Goal: Answer question/provide support

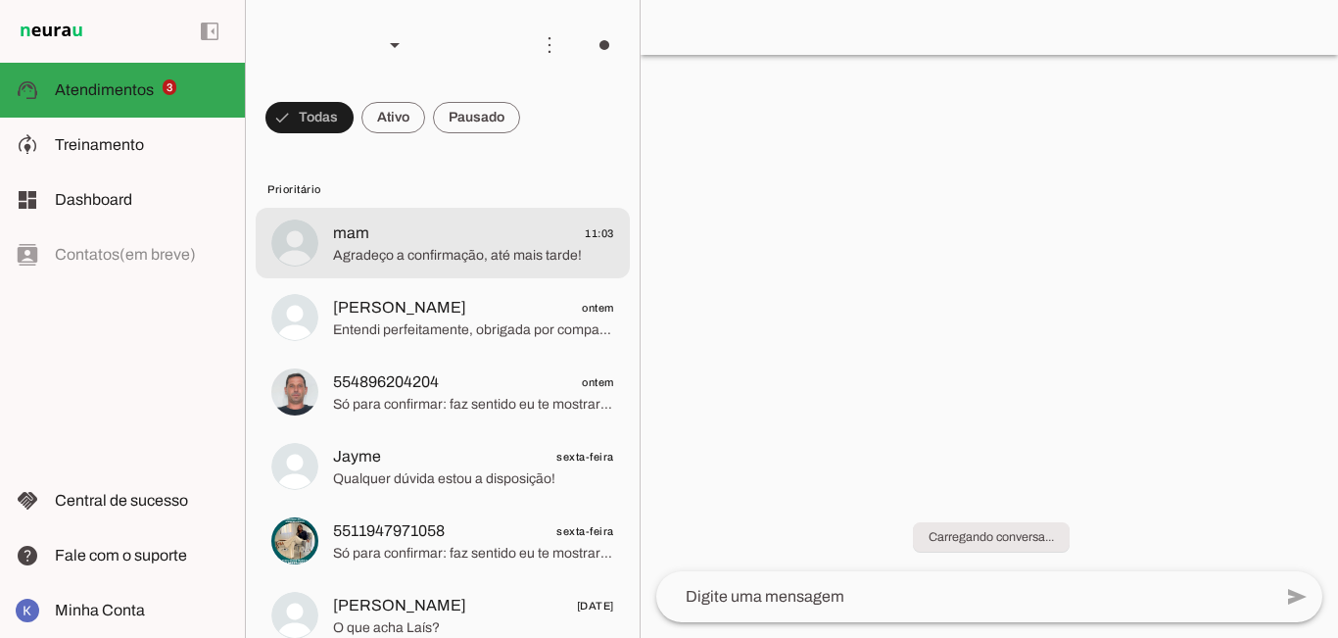
click at [352, 256] on span "Agradeço a confirmação, até mais tarde!" at bounding box center [473, 256] width 281 height 20
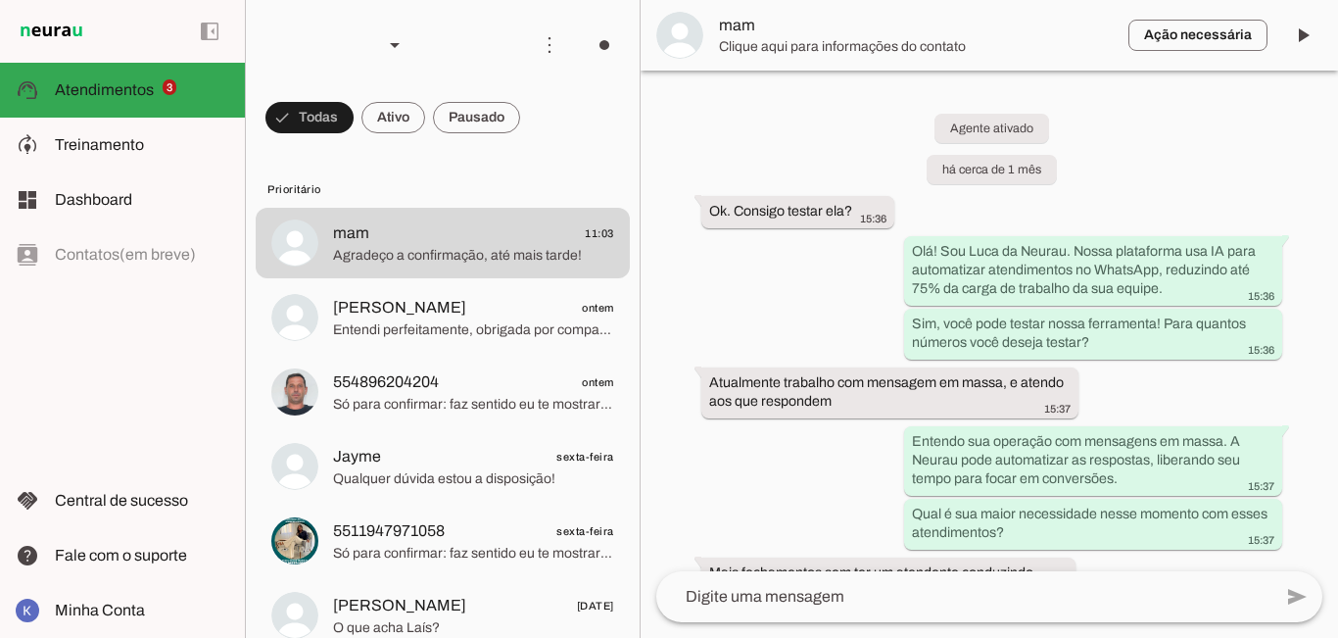
scroll to position [3239, 0]
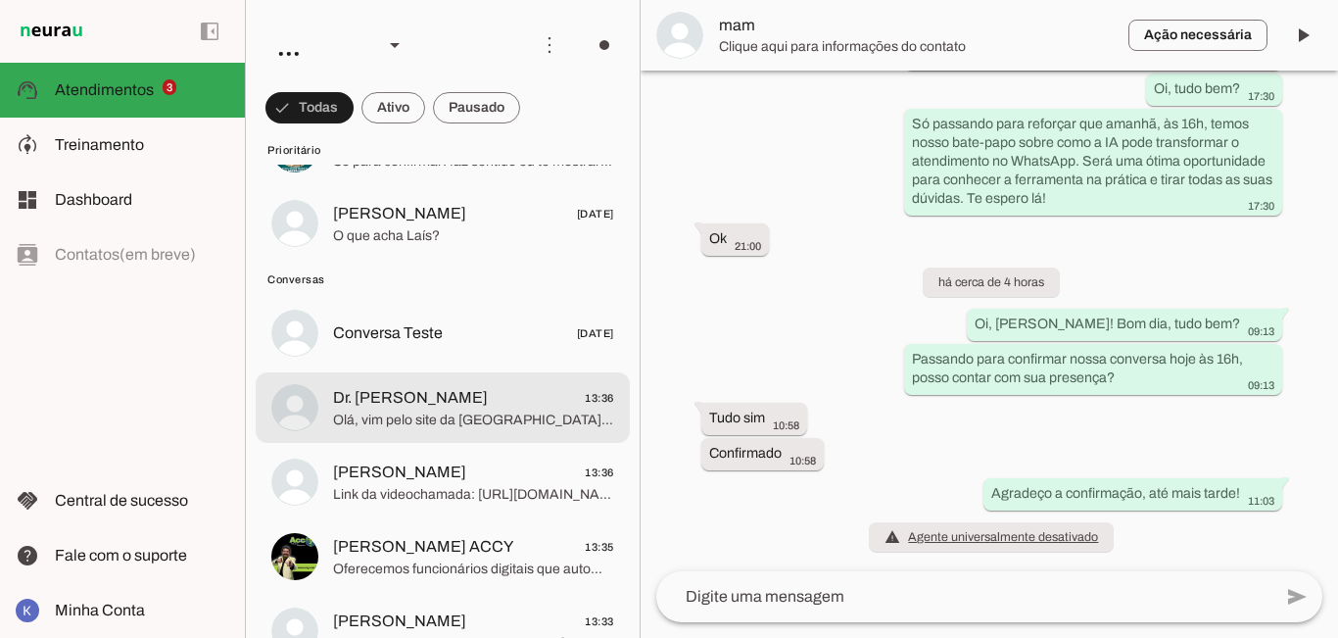
scroll to position [490, 0]
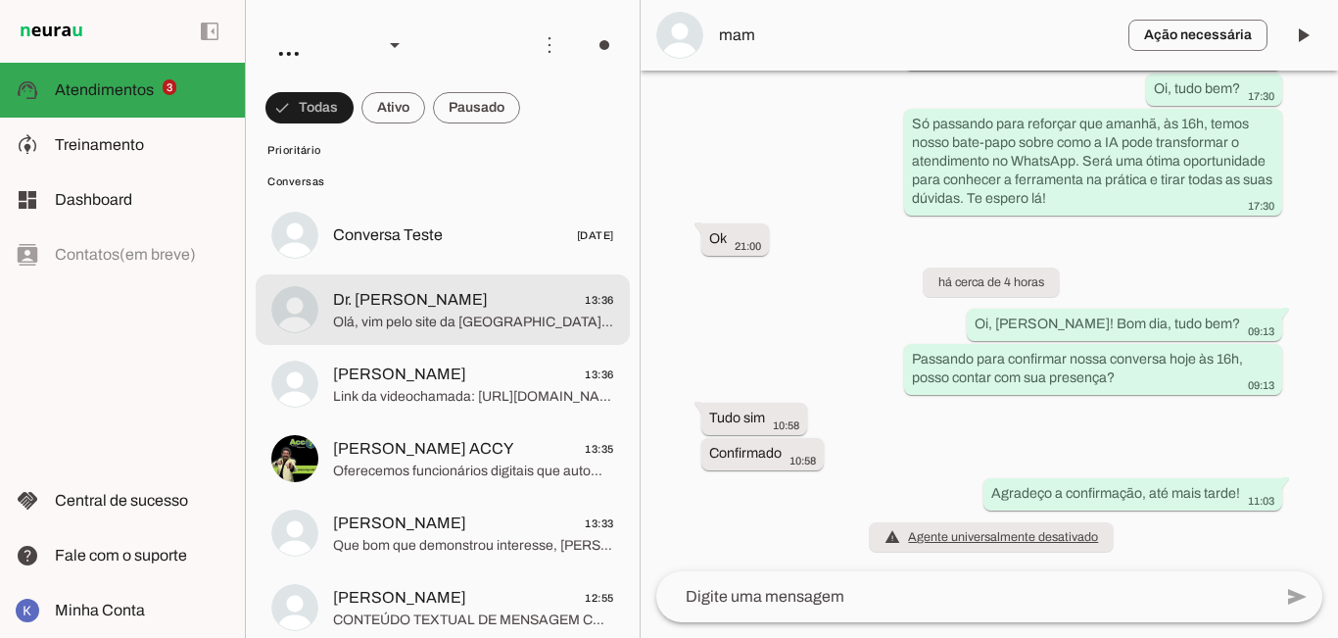
click at [395, 328] on span "Olá, vim pelo site da [GEOGRAPHIC_DATA], [GEOGRAPHIC_DATA] de saber..." at bounding box center [473, 322] width 281 height 20
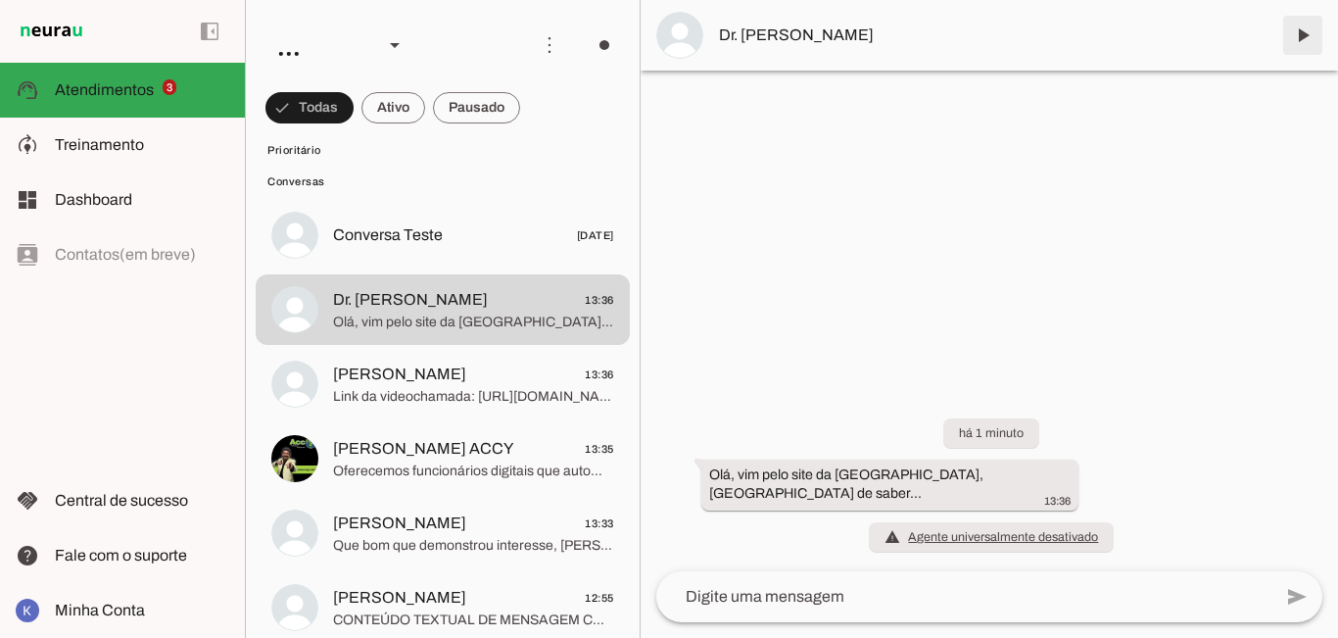
click at [1308, 34] on span at bounding box center [1302, 35] width 47 height 47
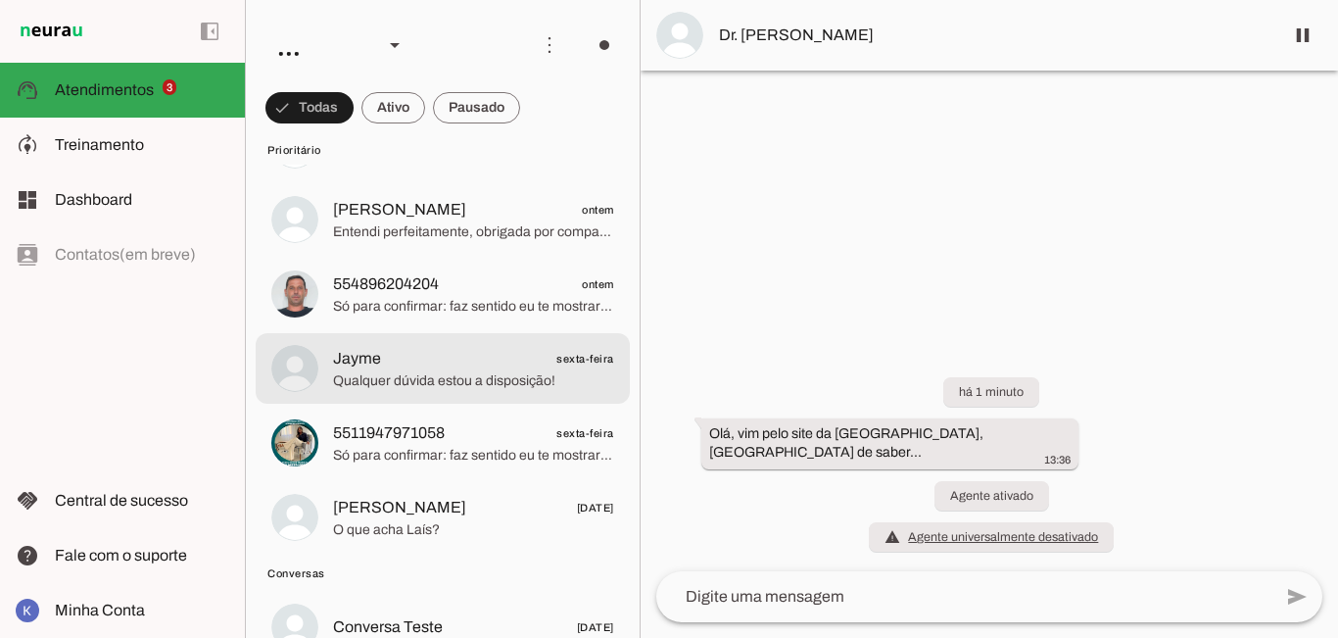
scroll to position [490, 0]
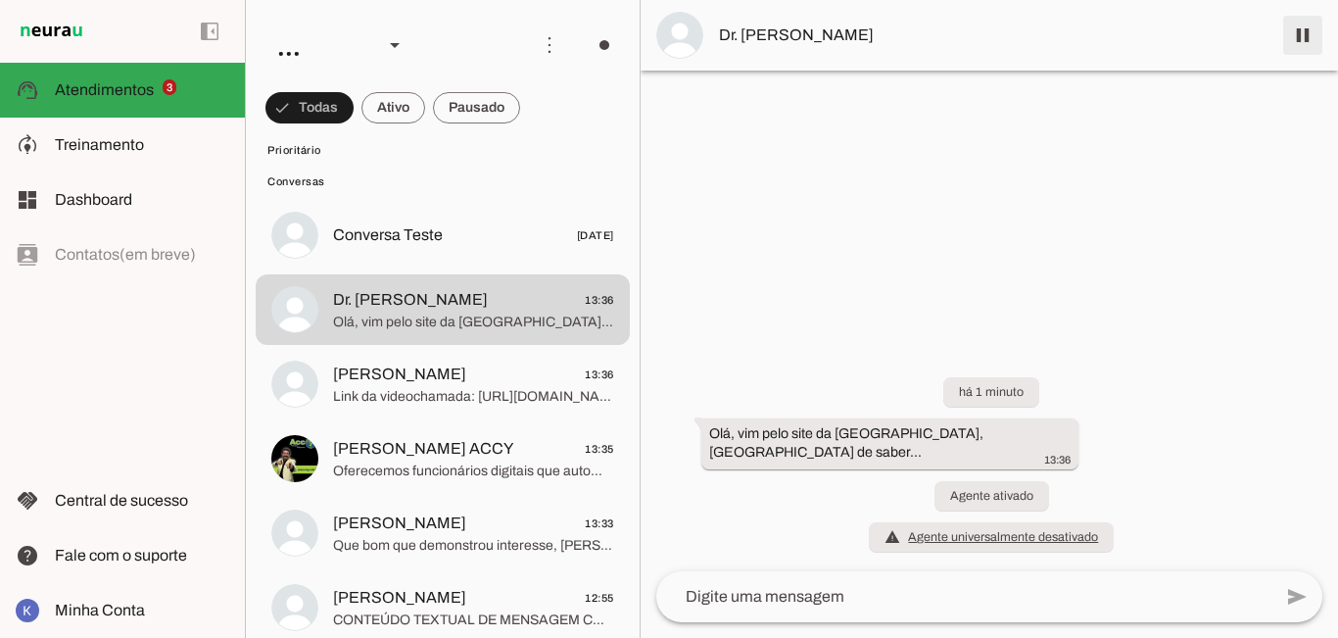
click at [1317, 33] on span at bounding box center [1302, 35] width 47 height 47
